Goal: Find specific fact

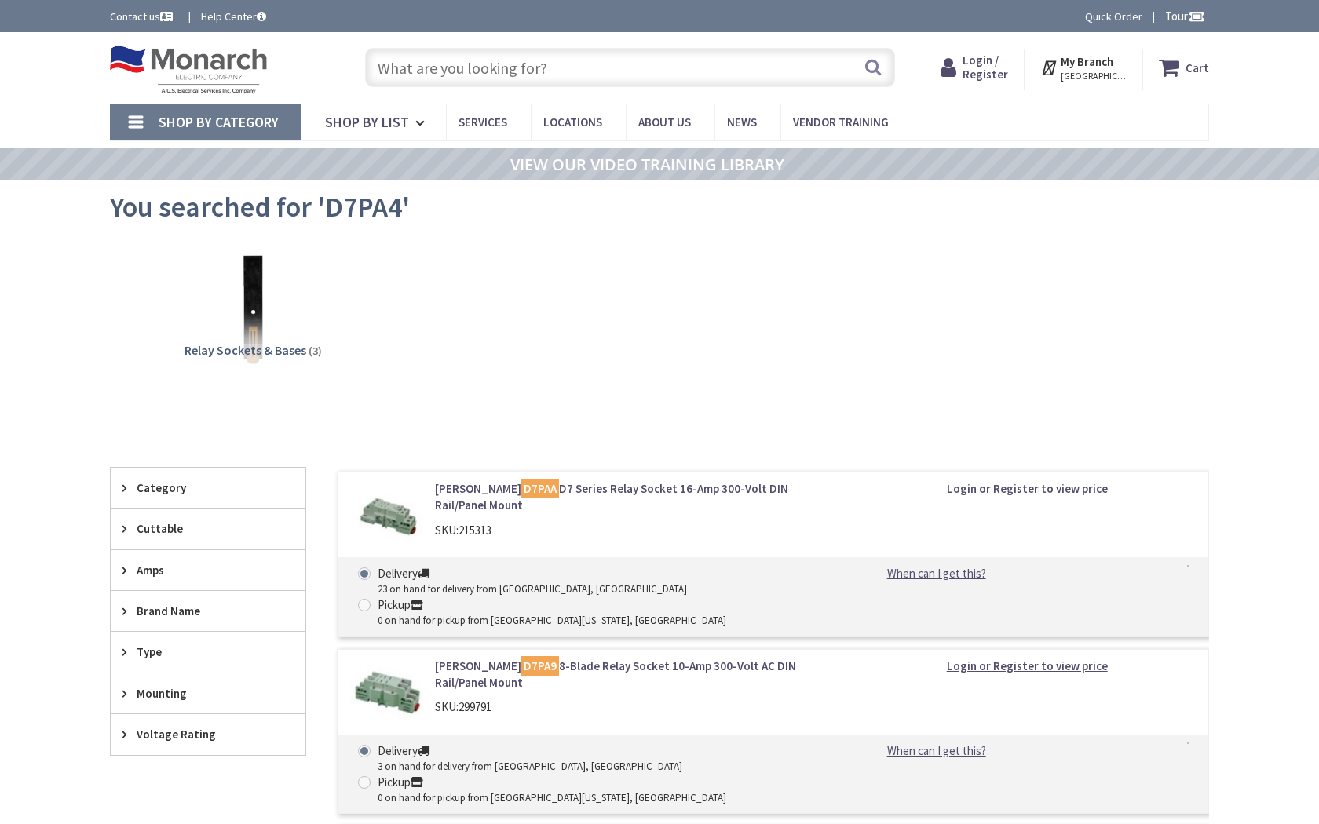
type input "Sculptures Garden, שד' הציונות פינת 2 בנובמבר, [GEOGRAPHIC_DATA], [GEOGRAPHIC_D…"
